Goal: Navigation & Orientation: Find specific page/section

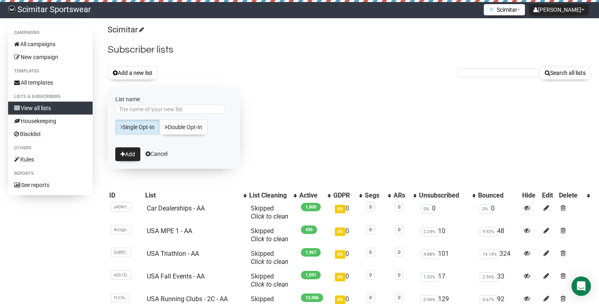
click at [164, 106] on input "List name" at bounding box center [169, 109] width 109 height 9
click at [162, 151] on link "Cancel" at bounding box center [157, 154] width 22 height 6
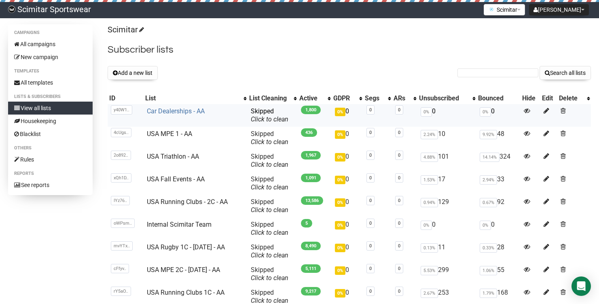
click at [176, 114] on link "Car Dealerships - AA" at bounding box center [176, 111] width 58 height 8
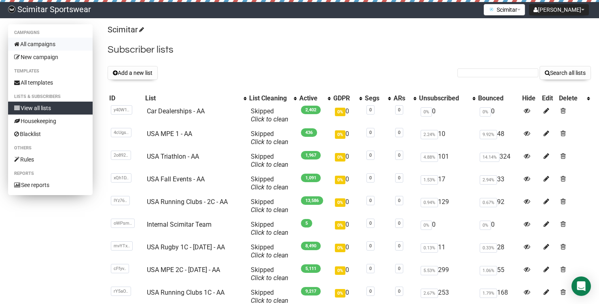
click at [43, 44] on link "All campaigns" at bounding box center [50, 44] width 85 height 13
